Goal: Task Accomplishment & Management: Use online tool/utility

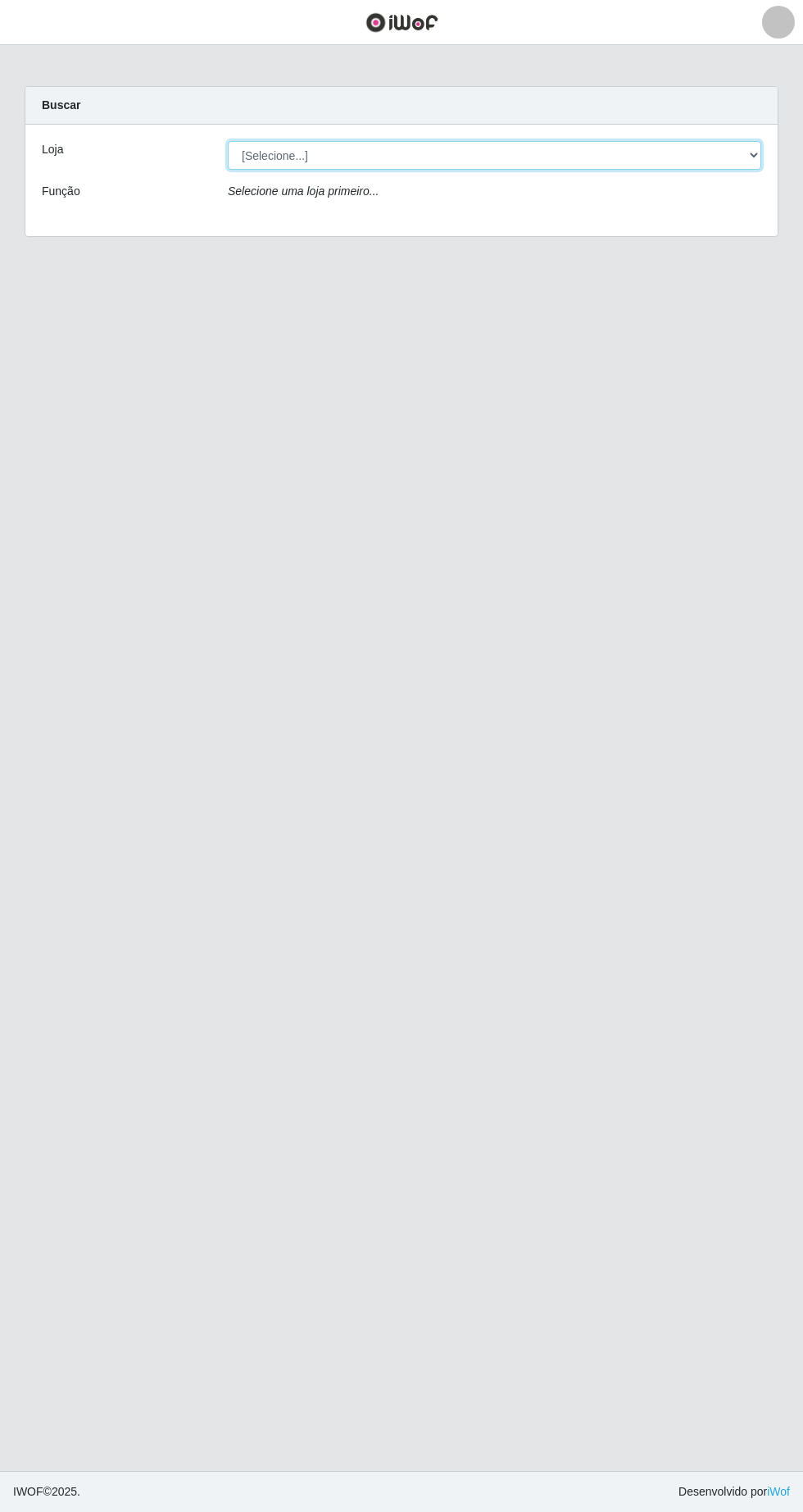
click at [258, 155] on select "[Selecione...] Extrabom - Loja 05 [GEOGRAPHIC_DATA]" at bounding box center [494, 155] width 533 height 29
select select "494"
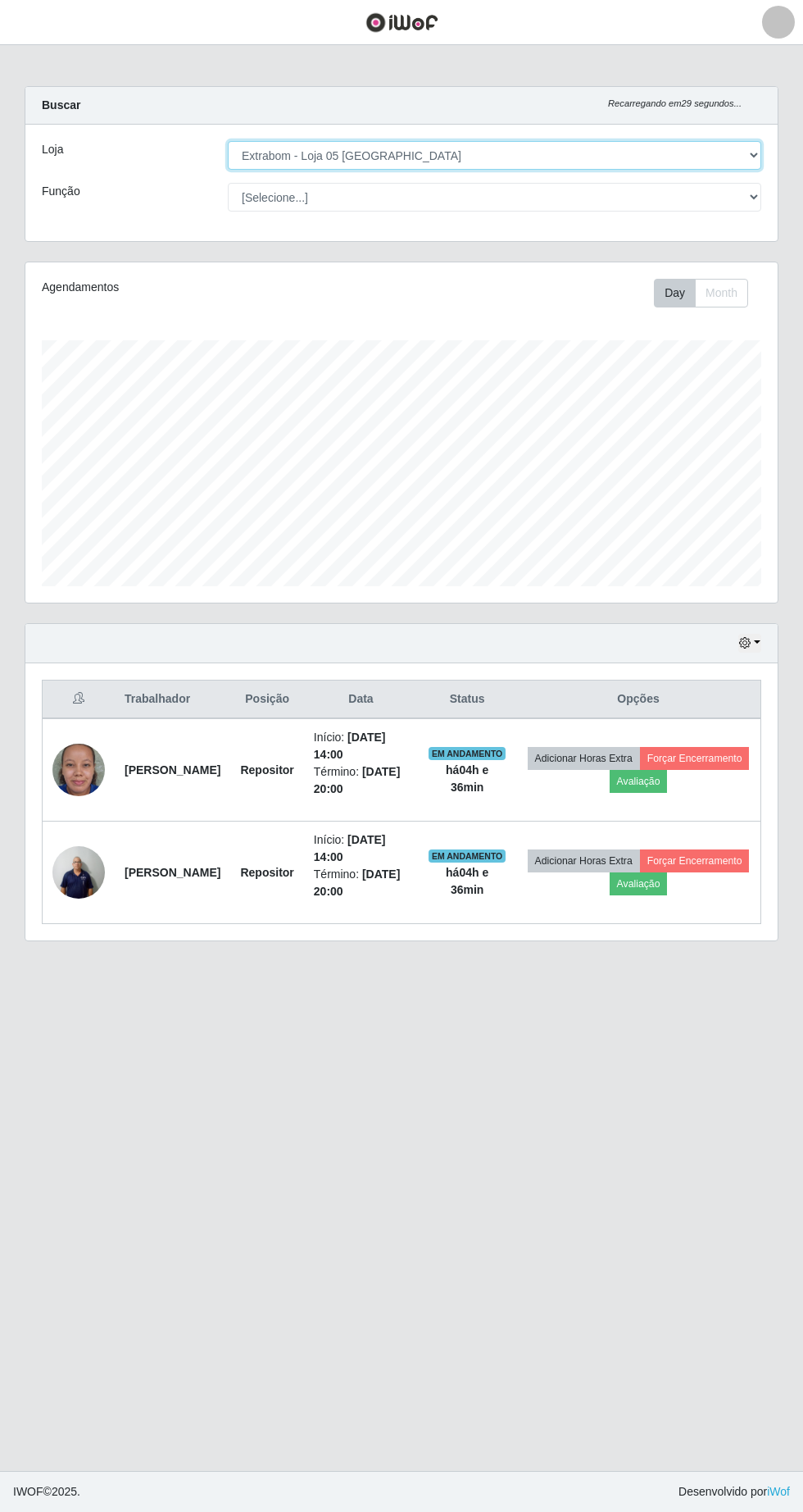
scroll to position [340, 752]
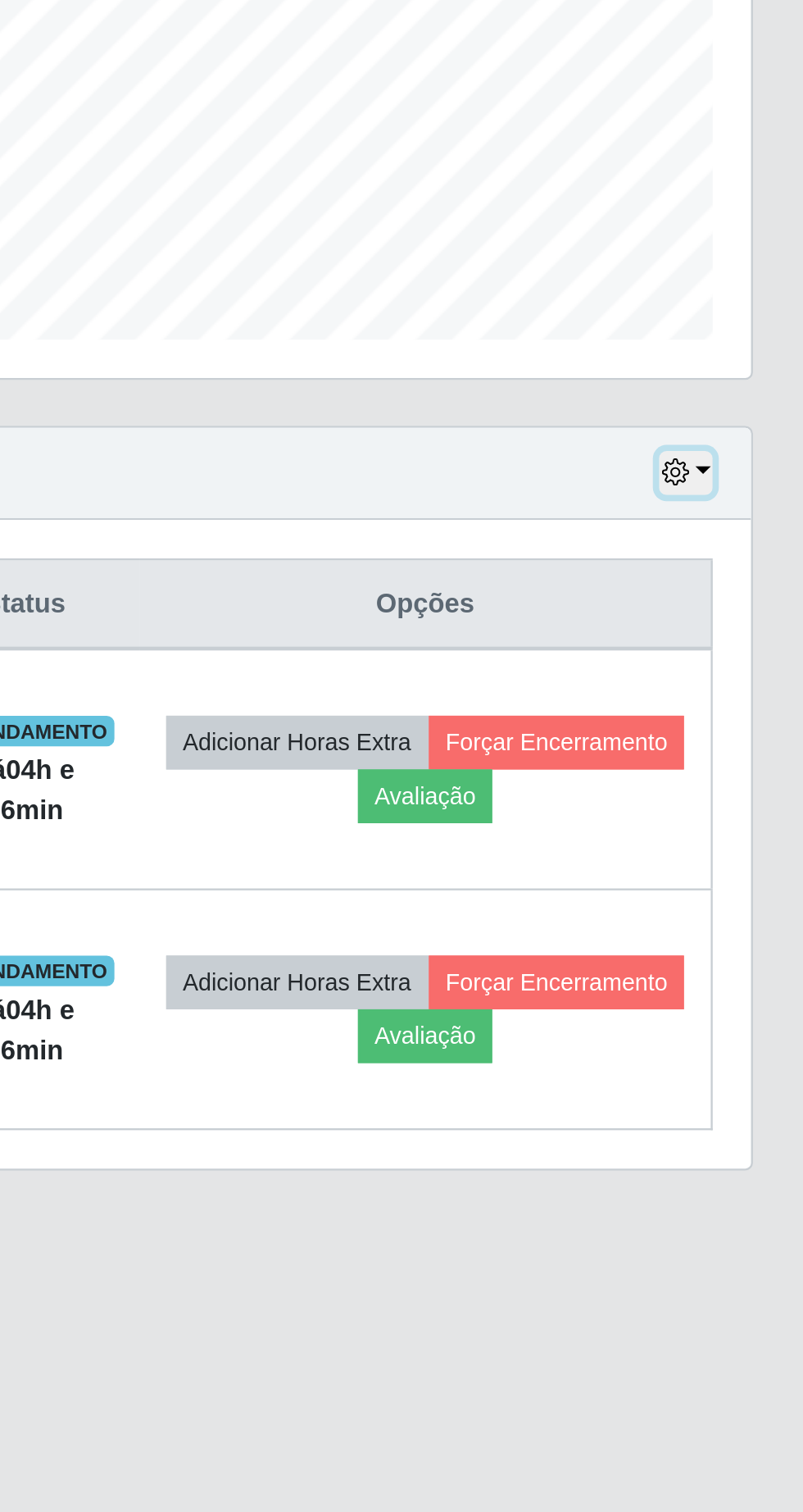
click at [759, 642] on button "button" at bounding box center [749, 643] width 23 height 19
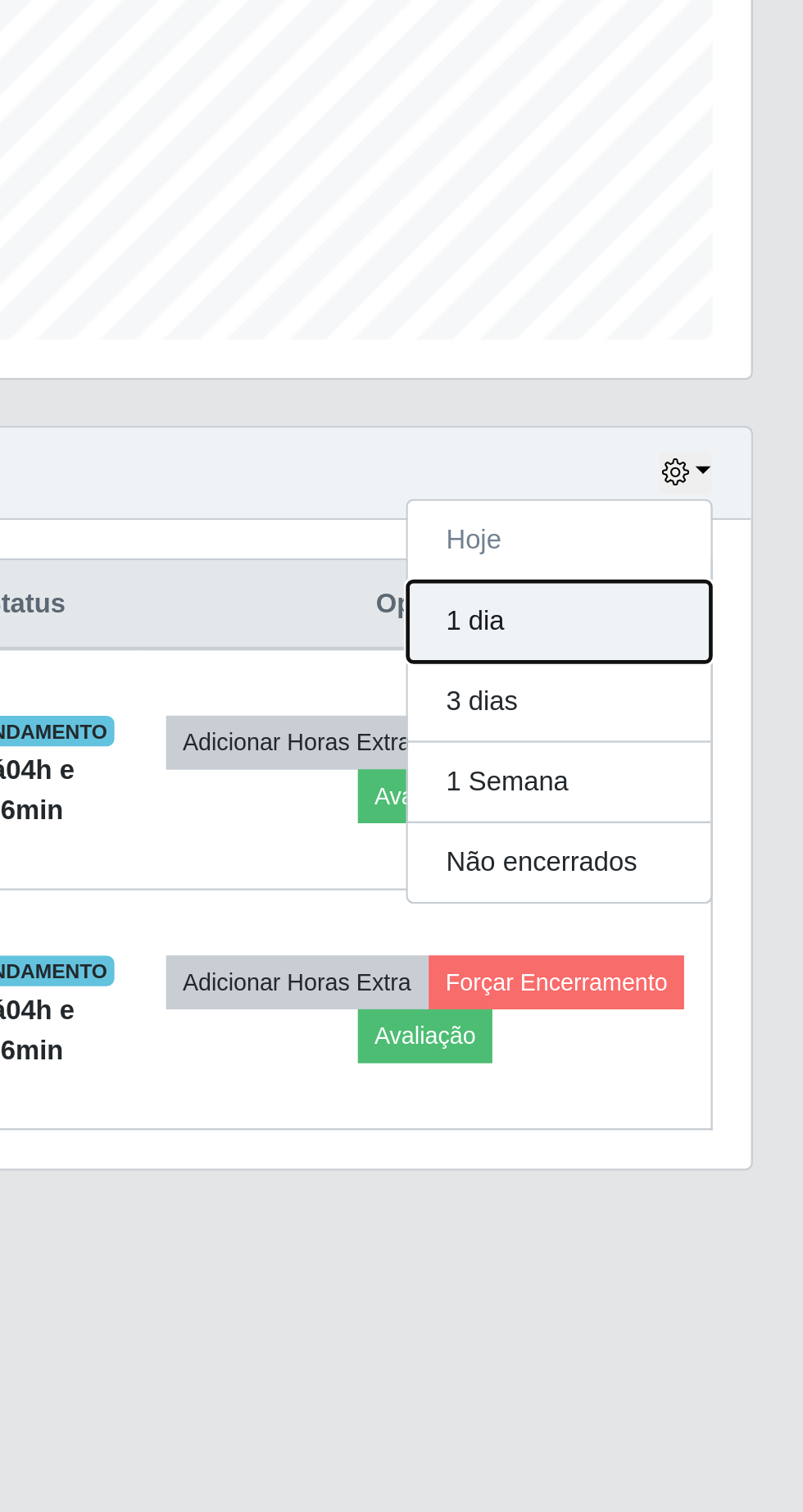
click at [697, 708] on button "1 dia" at bounding box center [696, 707] width 130 height 34
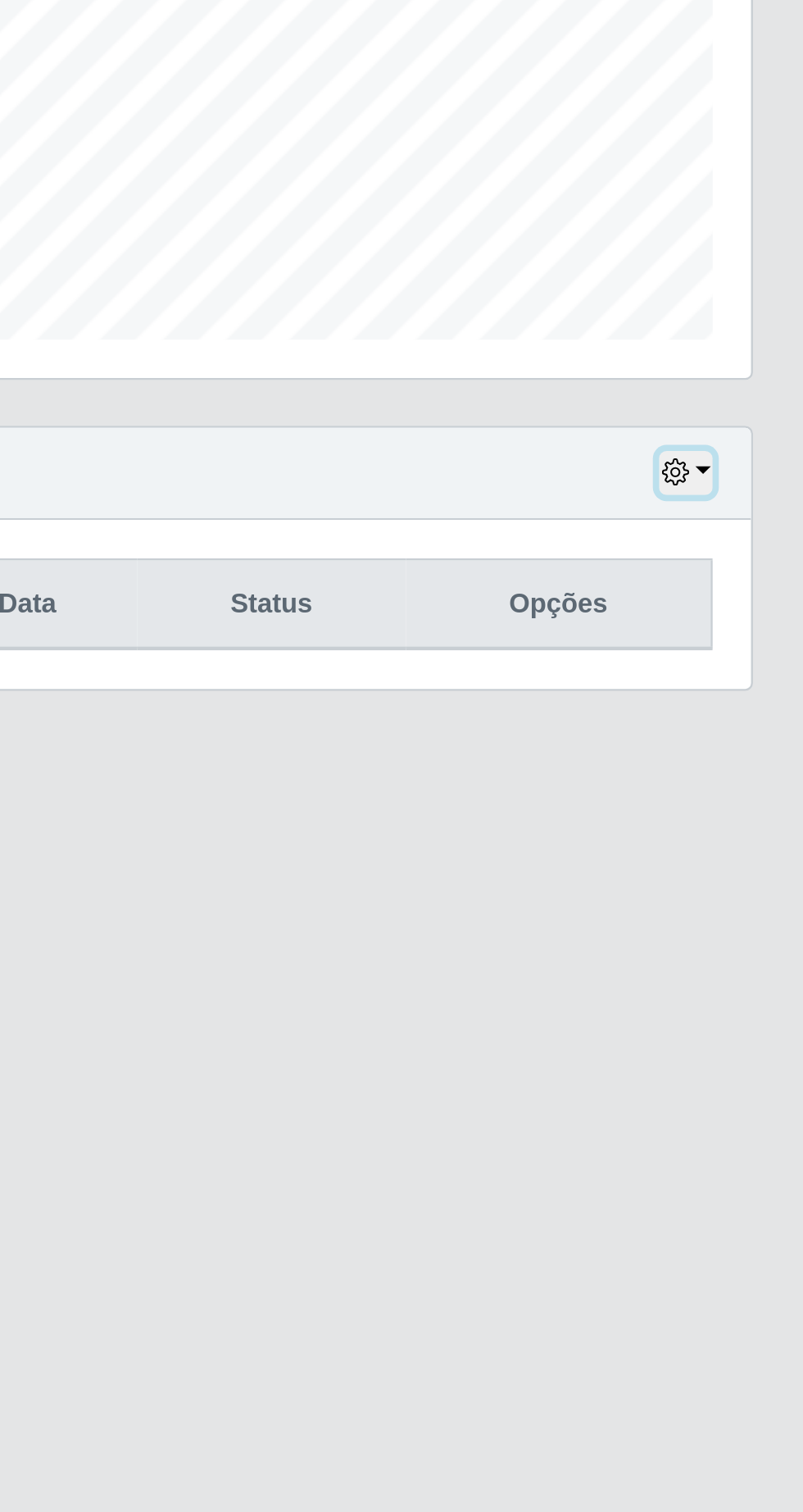
click at [757, 643] on button "button" at bounding box center [749, 643] width 23 height 19
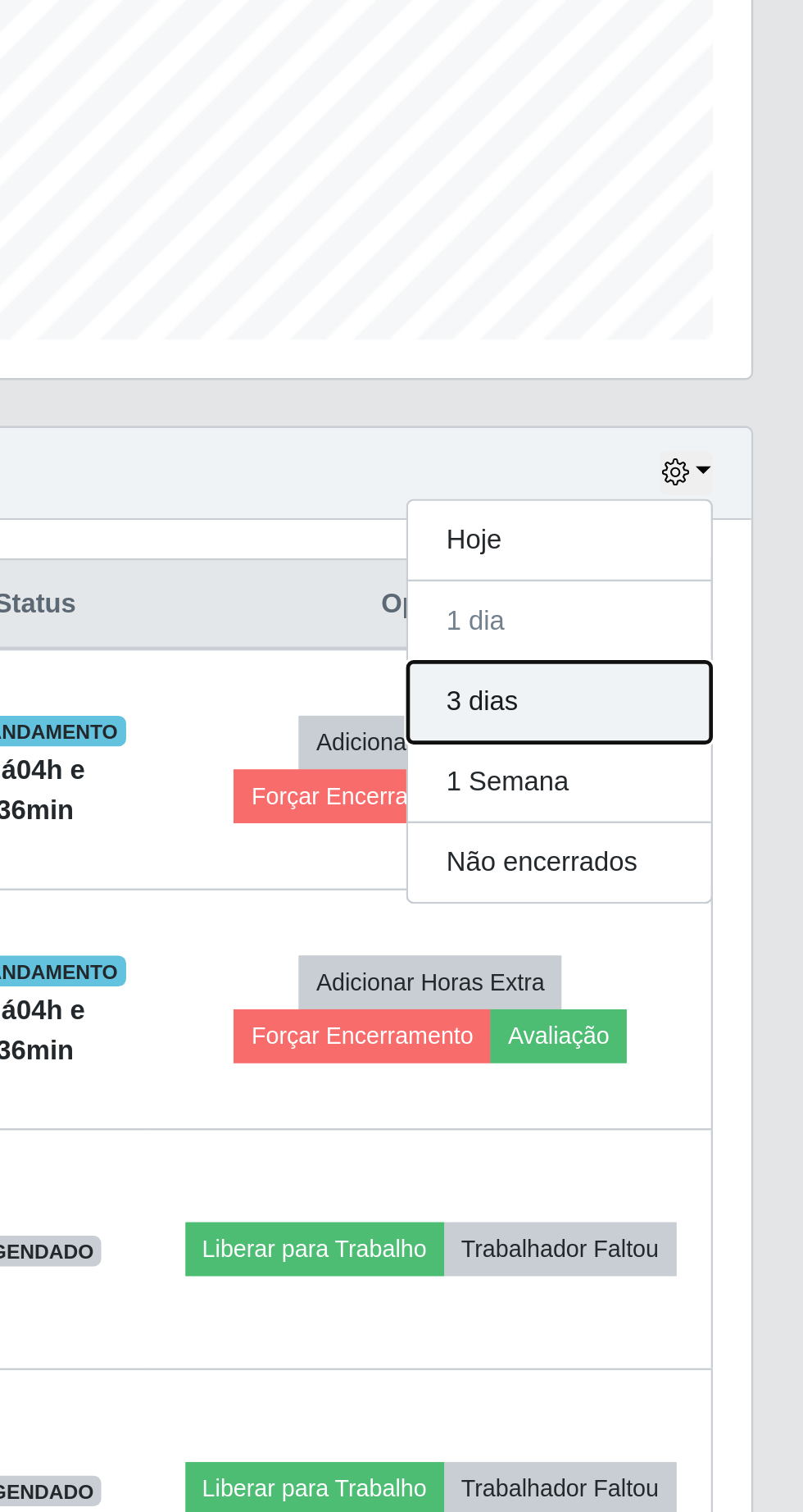
click at [683, 746] on button "3 dias" at bounding box center [696, 741] width 130 height 34
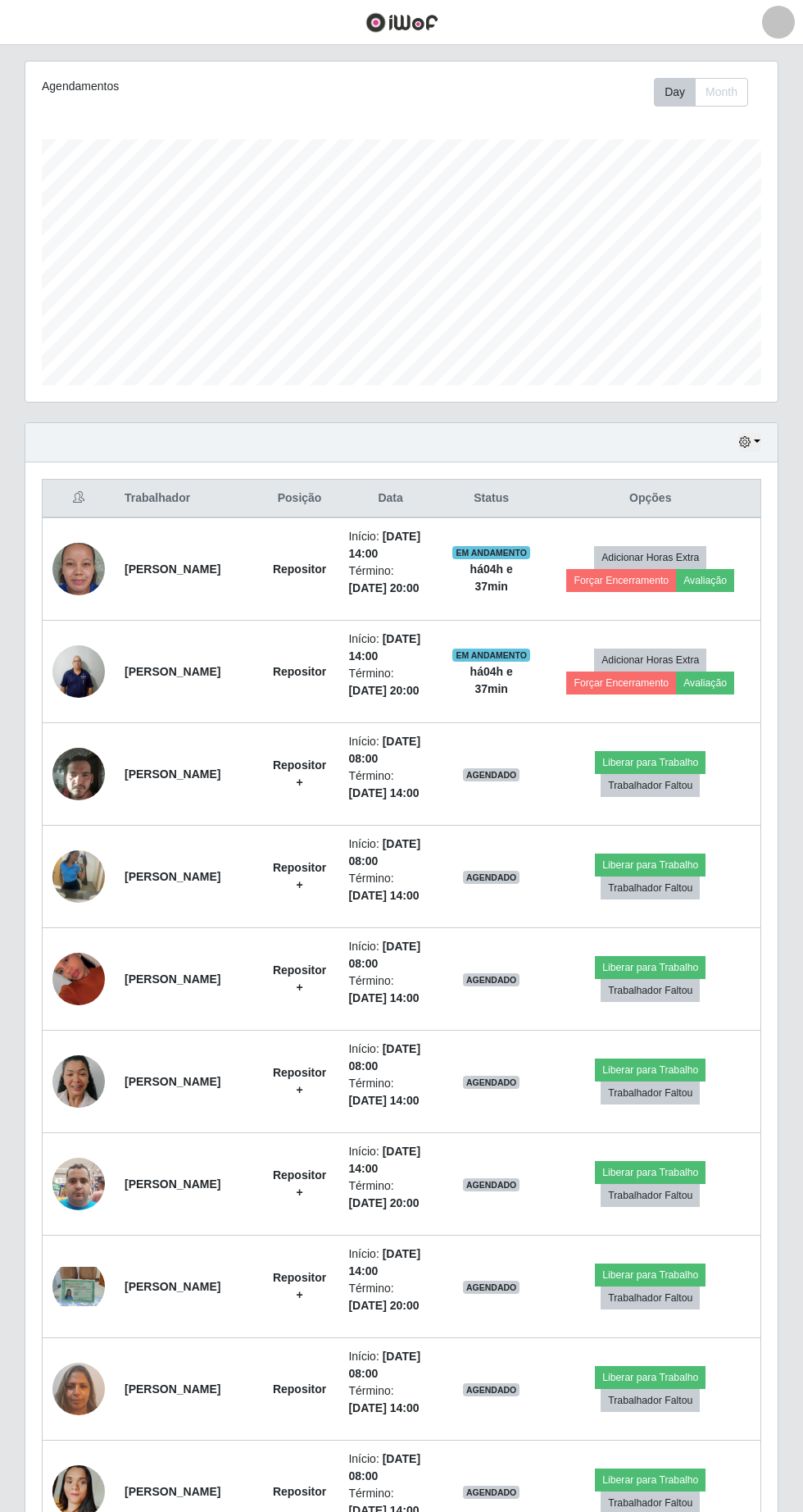
scroll to position [199, 0]
